Goal: Use online tool/utility: Utilize a website feature to perform a specific function

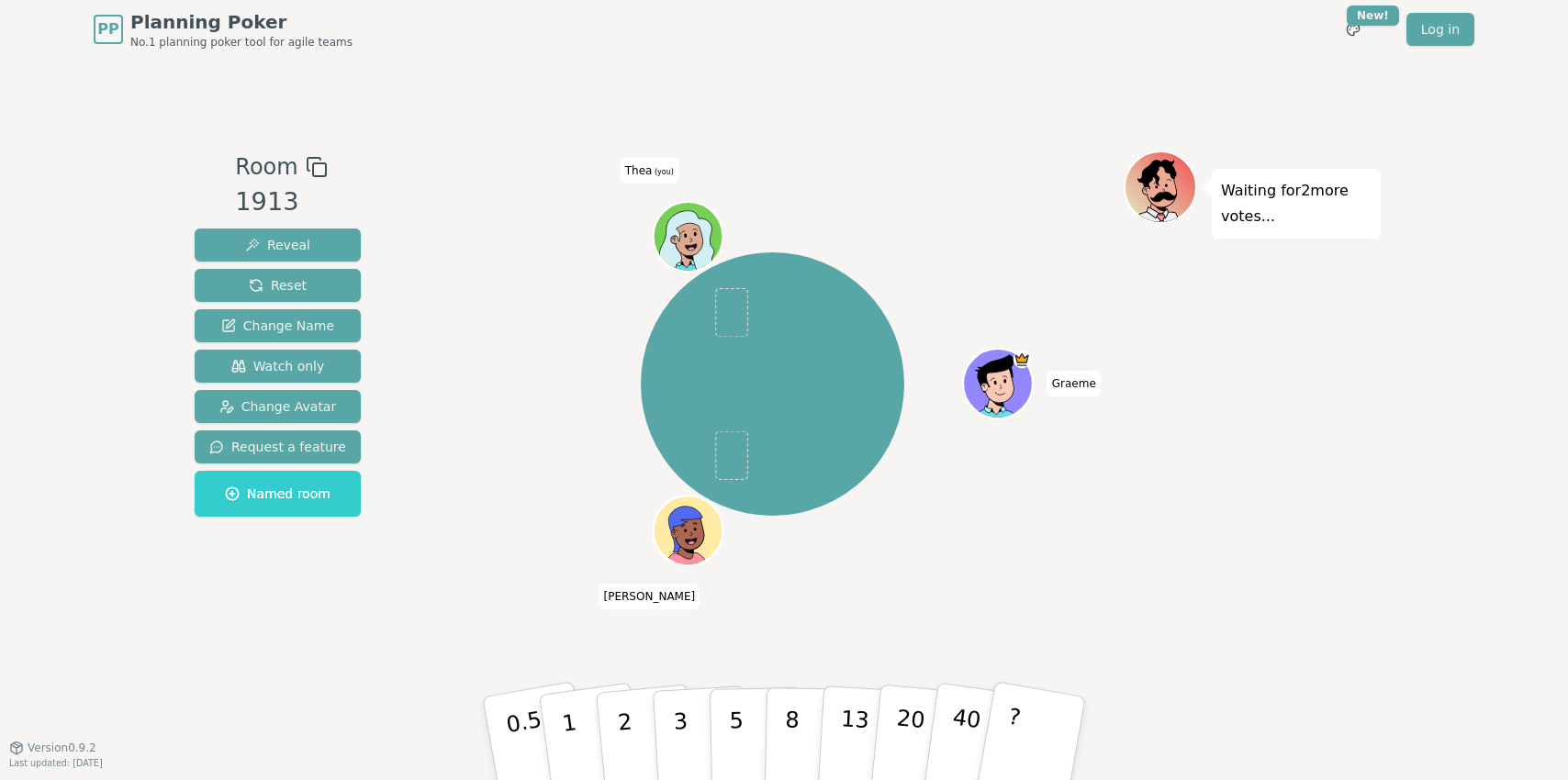
click at [1159, 613] on div "Waiting for 2 more votes..." at bounding box center [1252, 403] width 257 height 504
click at [553, 612] on div "[PERSON_NAME] [PERSON_NAME] (you)" at bounding box center [772, 403] width 703 height 504
click at [579, 748] on button "1" at bounding box center [590, 739] width 109 height 149
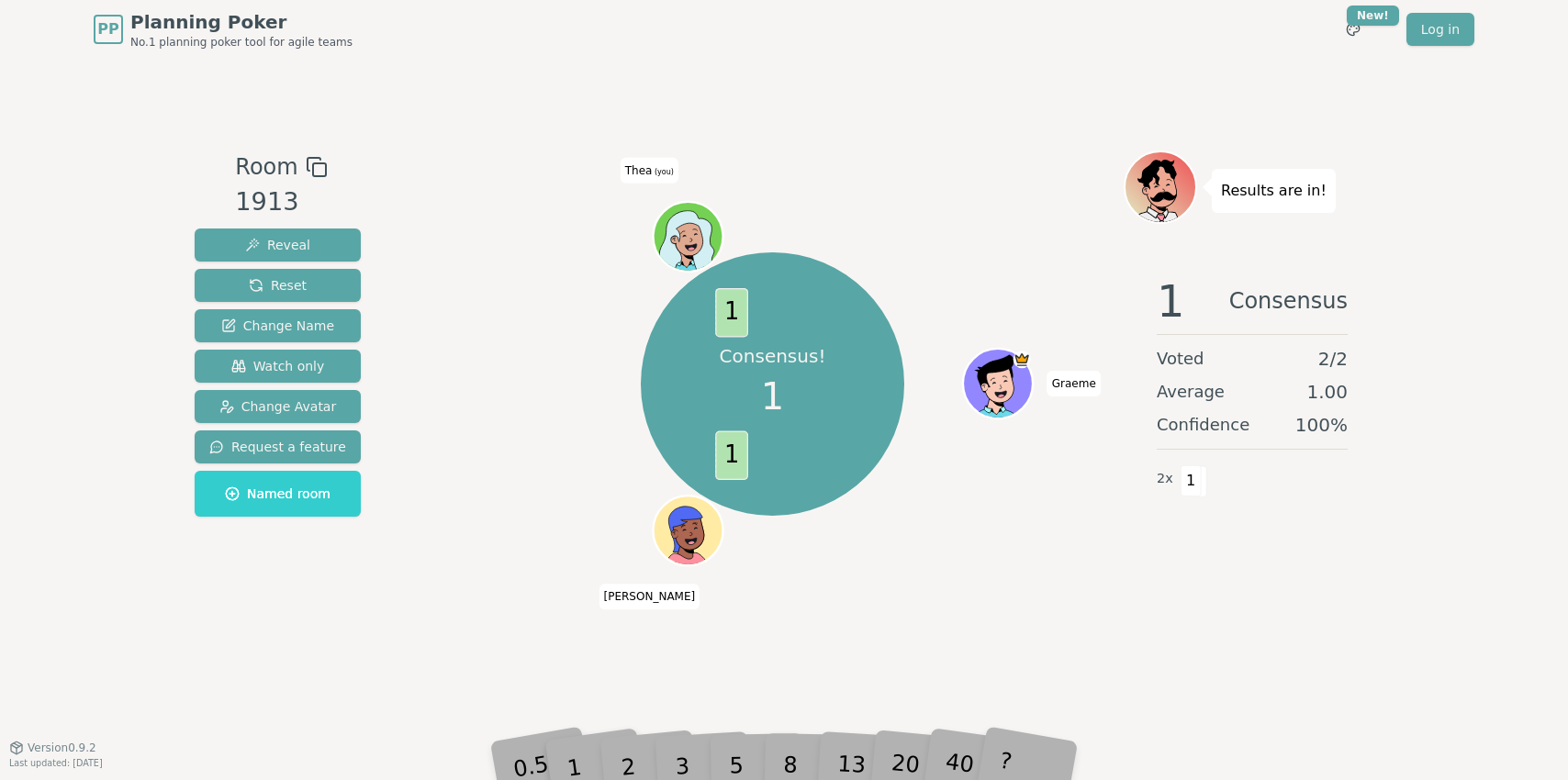
click at [459, 665] on div "Room 1913 Reveal Reset Change Name Watch only Change Avatar Request a feature N…" at bounding box center [784, 403] width 1193 height 689
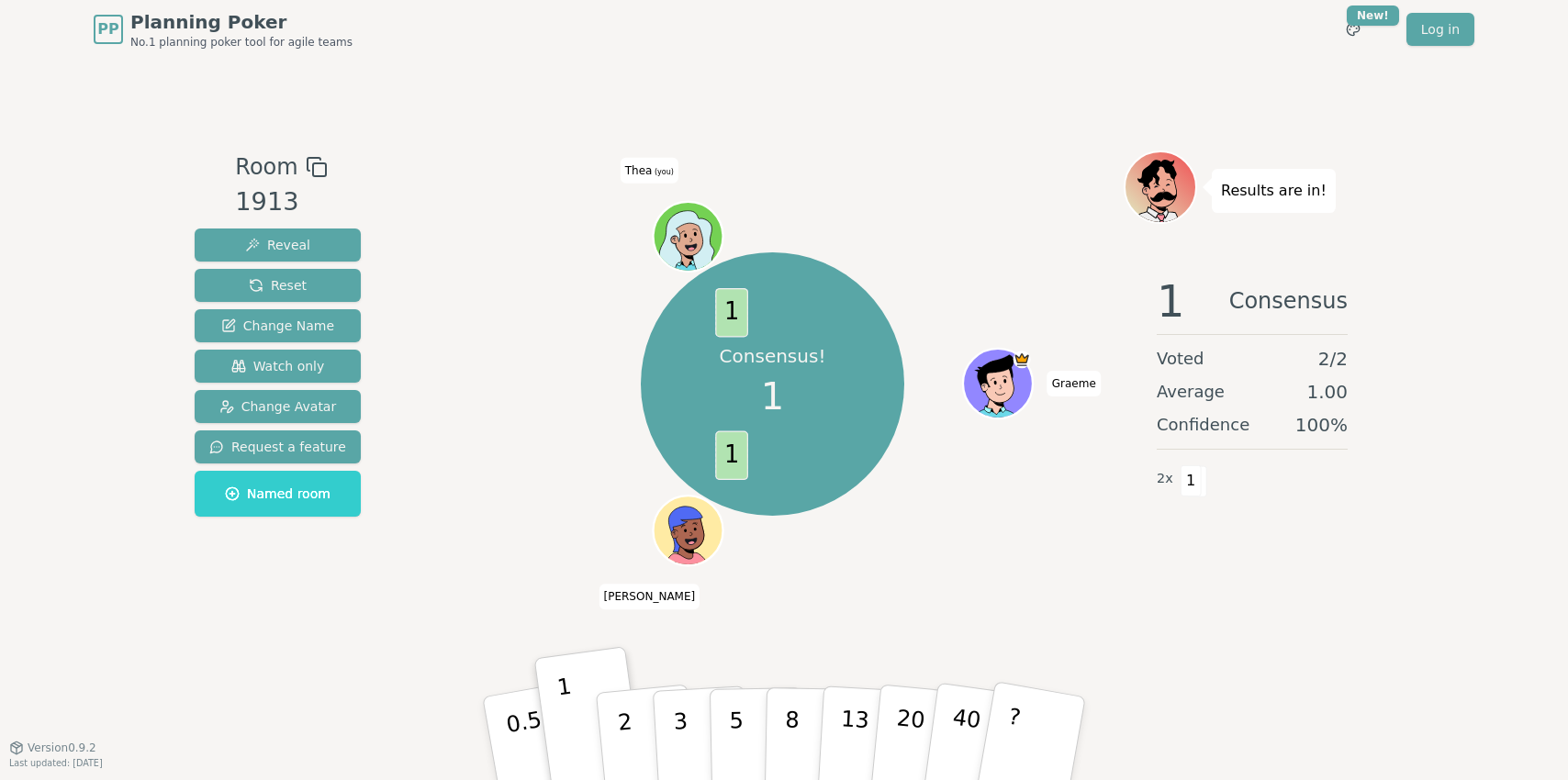
click at [385, 289] on div "Room 1913 Reveal Reset Change Name Watch only Change Avatar Request a feature N…" at bounding box center [784, 403] width 1193 height 504
click at [342, 289] on button "Reset" at bounding box center [277, 286] width 167 height 34
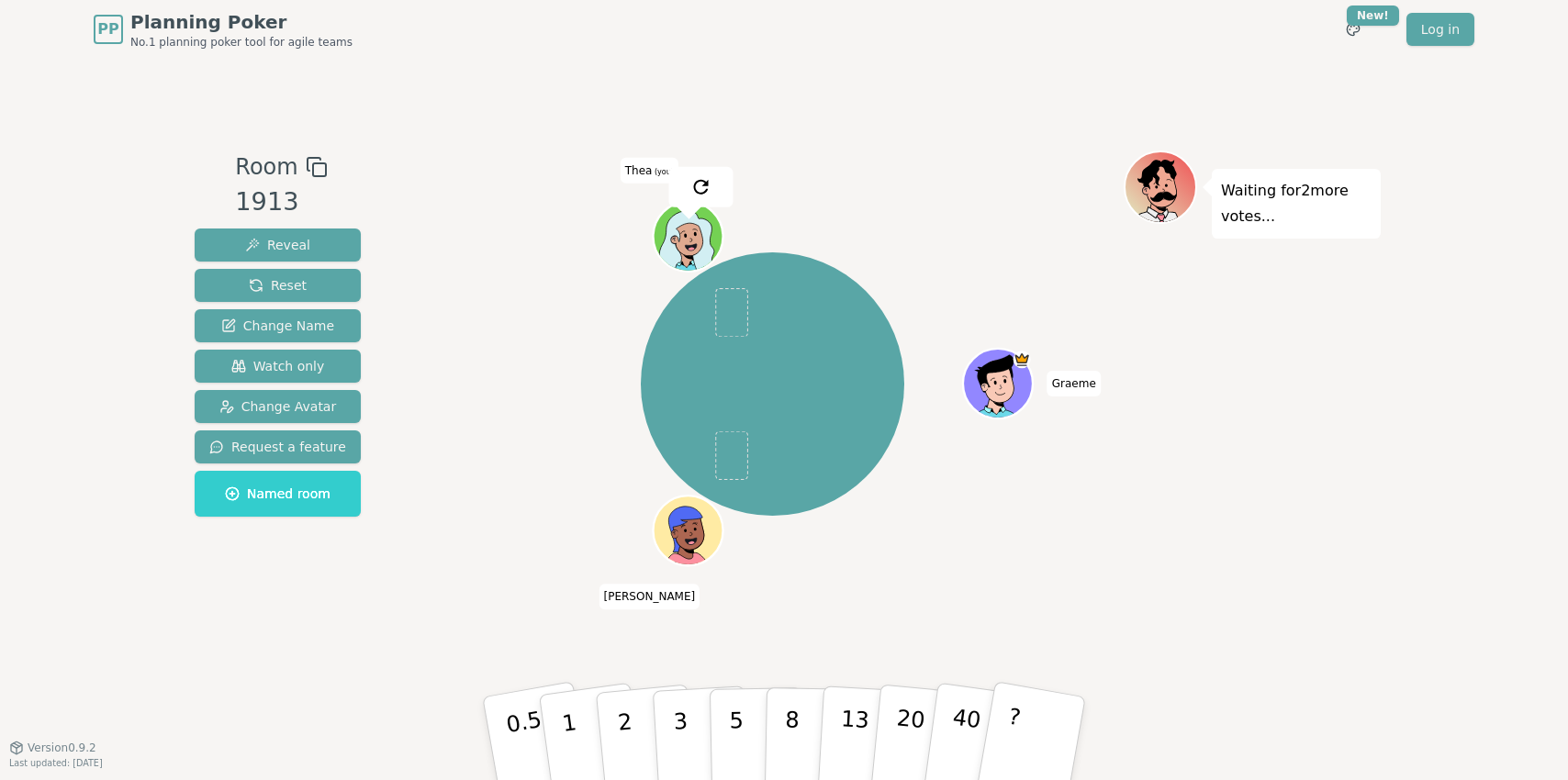
click at [584, 625] on div "[PERSON_NAME] [PERSON_NAME] (you)" at bounding box center [772, 403] width 703 height 504
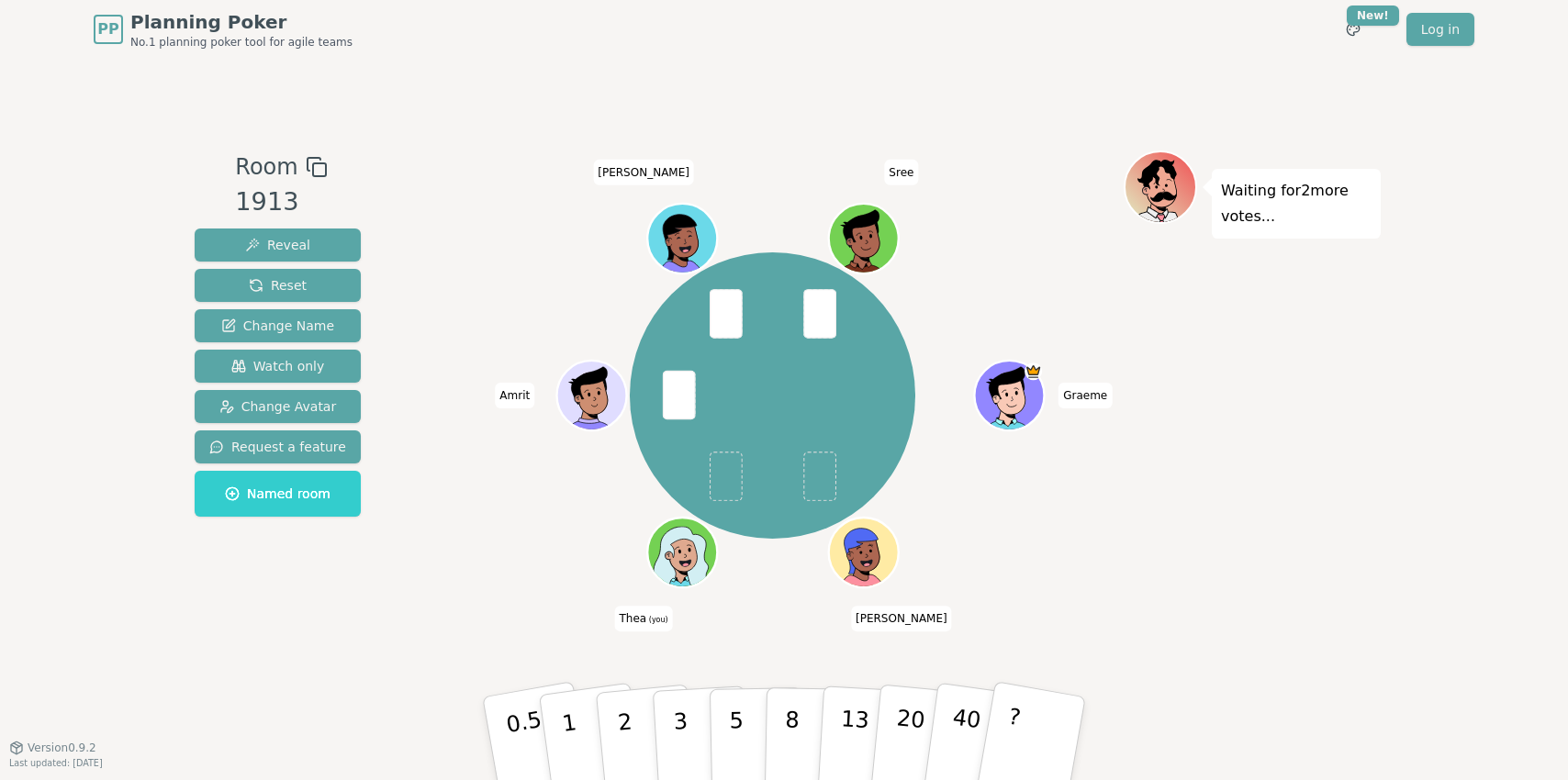
click at [420, 570] on div "Room 1913 Reveal Reset Change Name Watch only Change Avatar Request a feature N…" at bounding box center [784, 403] width 1193 height 504
click at [574, 743] on button "1" at bounding box center [590, 739] width 109 height 149
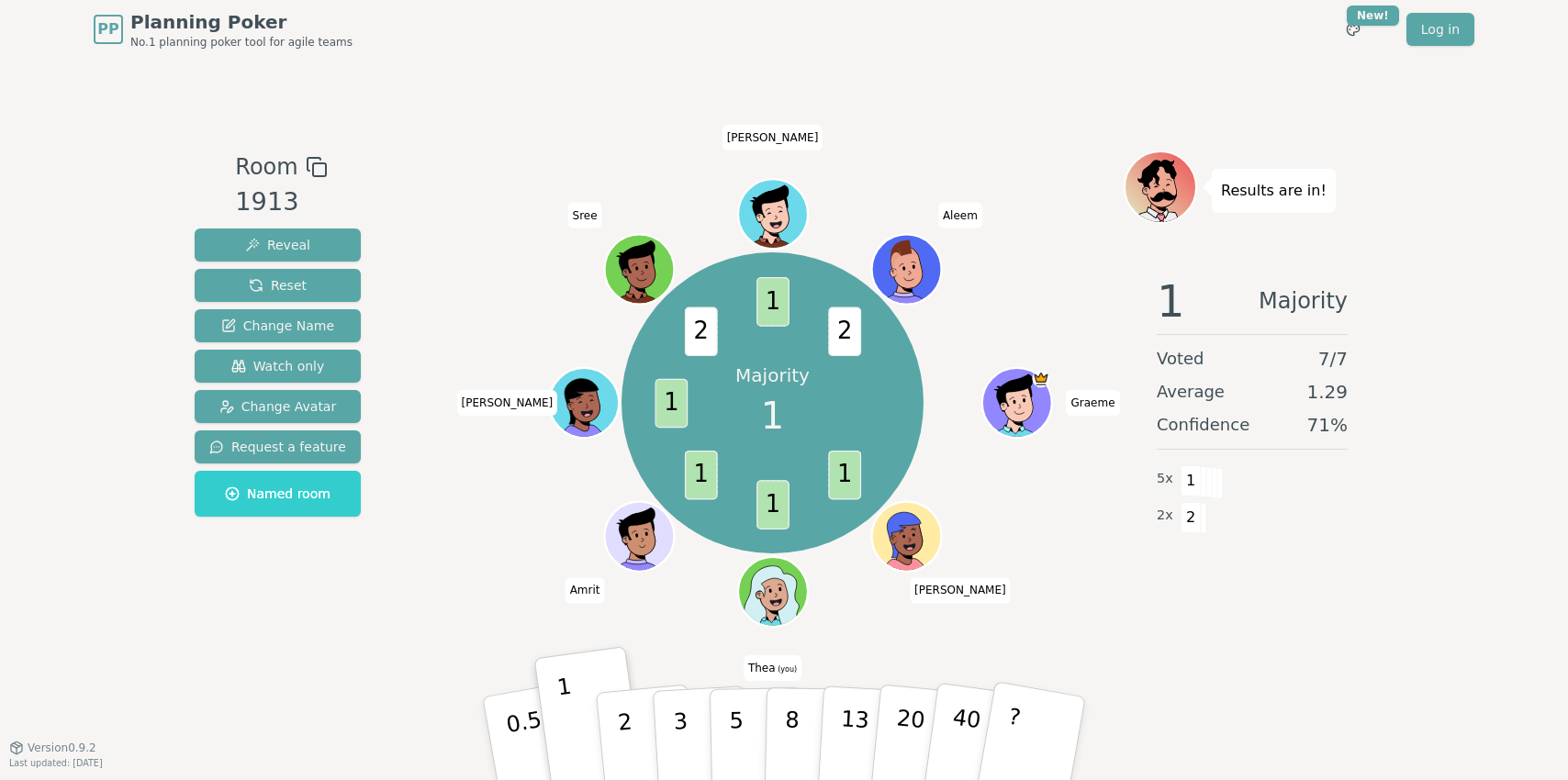
click at [1299, 674] on div "Room 1913 Reveal Reset Change Name Watch only Change Avatar Request a feature N…" at bounding box center [784, 403] width 1193 height 689
